Goal: Navigation & Orientation: Understand site structure

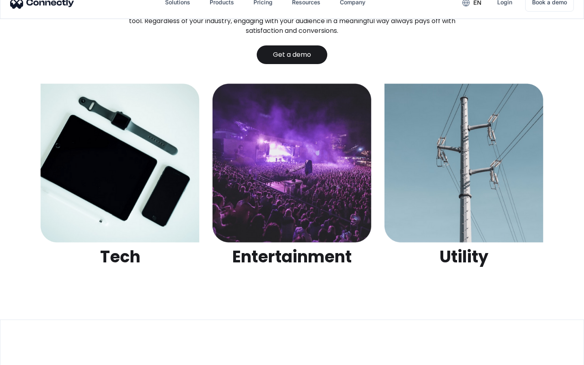
scroll to position [2561, 0]
